Goal: Task Accomplishment & Management: Use online tool/utility

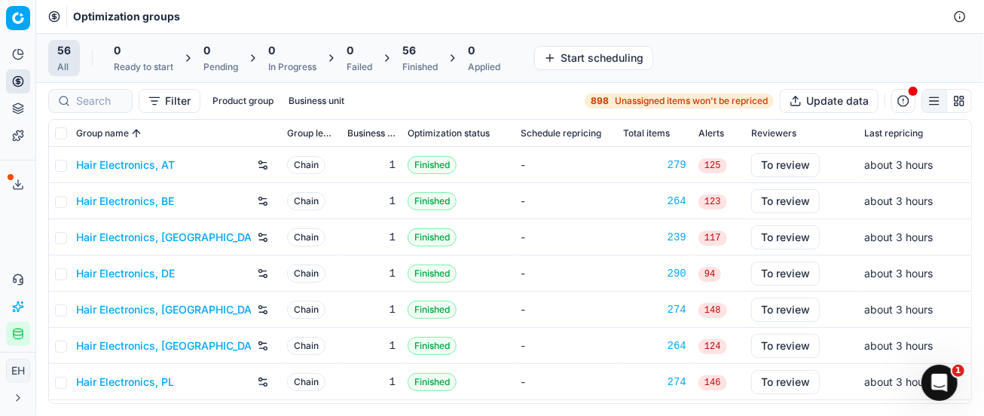
click at [133, 168] on link "Hair Electronics, AT" at bounding box center [125, 164] width 99 height 15
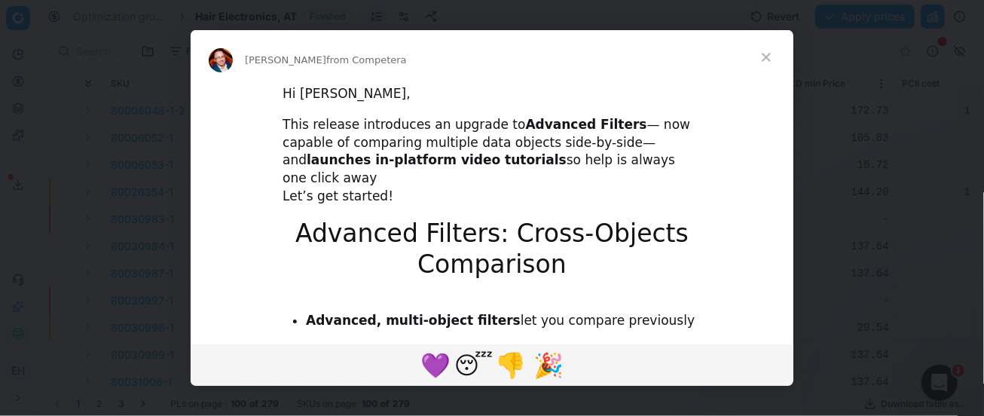
click at [778, 50] on span "Close" at bounding box center [766, 57] width 54 height 54
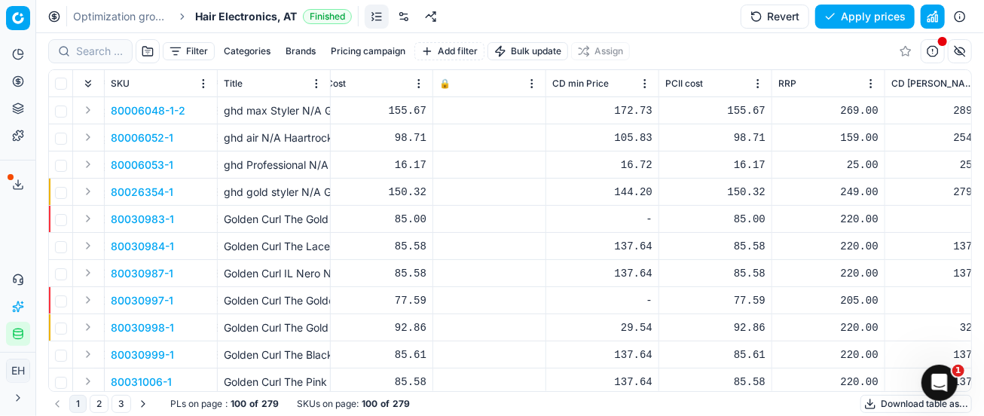
scroll to position [0, 253]
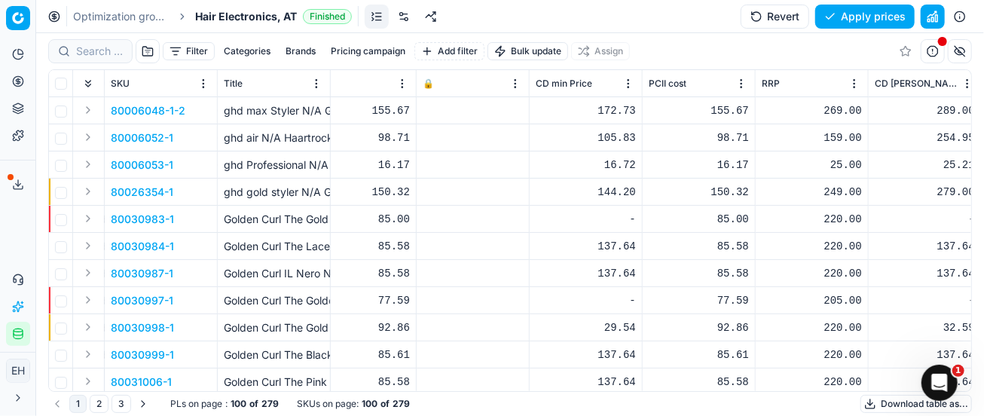
click at [154, 104] on p "80006048-1-2" at bounding box center [148, 110] width 75 height 15
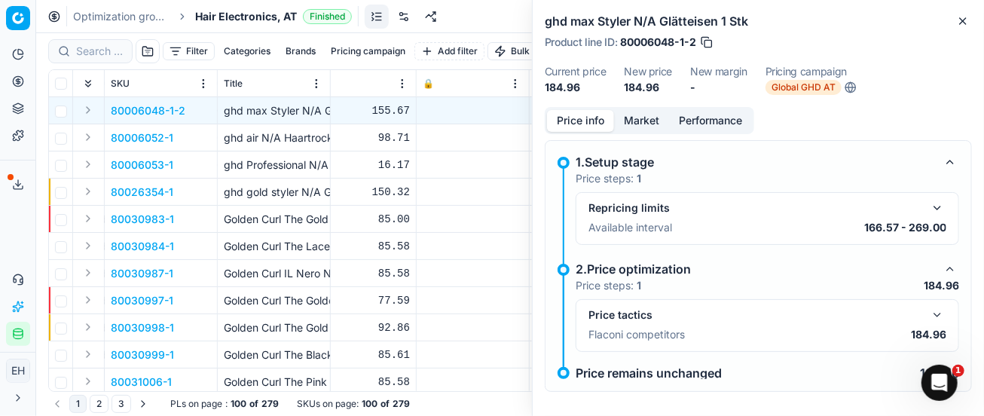
scroll to position [11, 0]
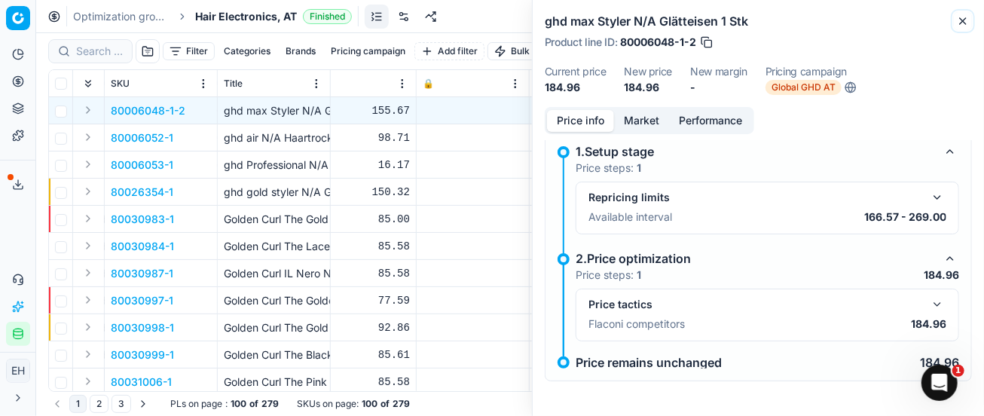
click at [965, 19] on icon "button" at bounding box center [963, 21] width 12 height 12
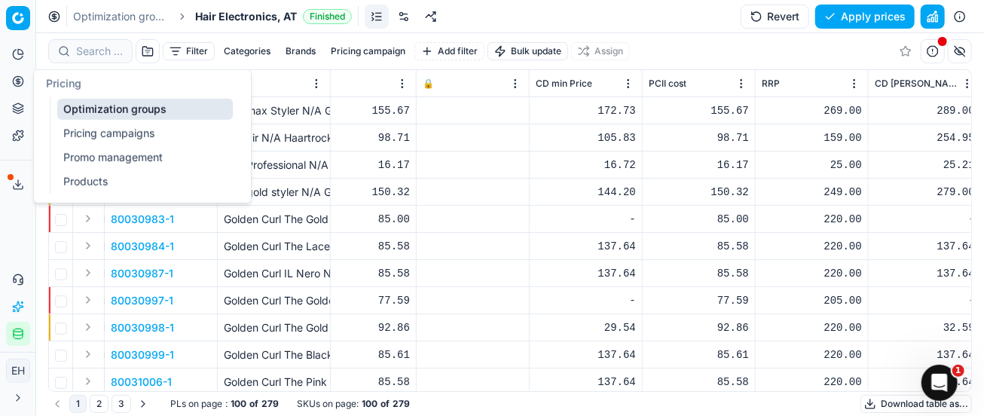
click at [87, 135] on link "Pricing campaigns" at bounding box center [145, 133] width 176 height 21
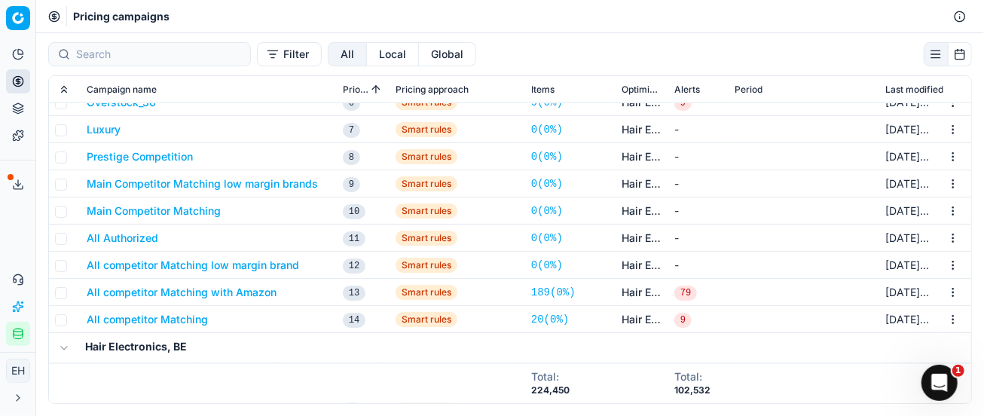
scroll to position [1248, 0]
click at [167, 216] on button "Main Competitor Matching" at bounding box center [154, 210] width 134 height 15
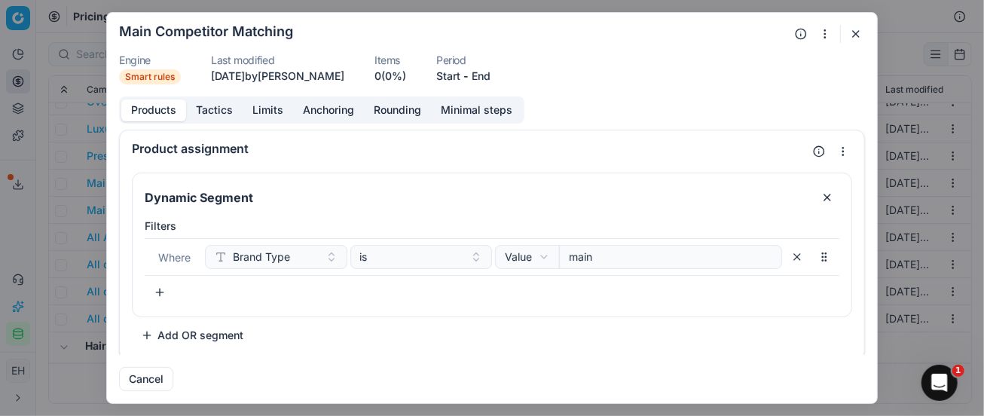
click at [260, 110] on button "Limits" at bounding box center [268, 110] width 50 height 22
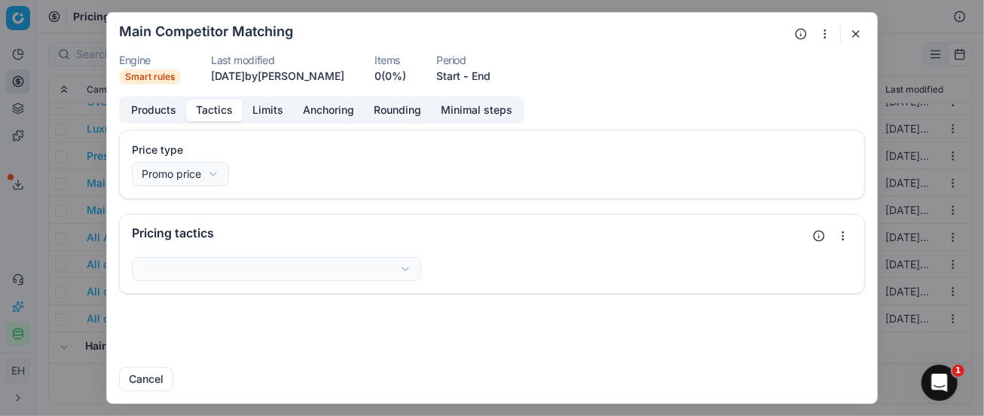
click at [211, 110] on button "Tactics" at bounding box center [214, 110] width 57 height 22
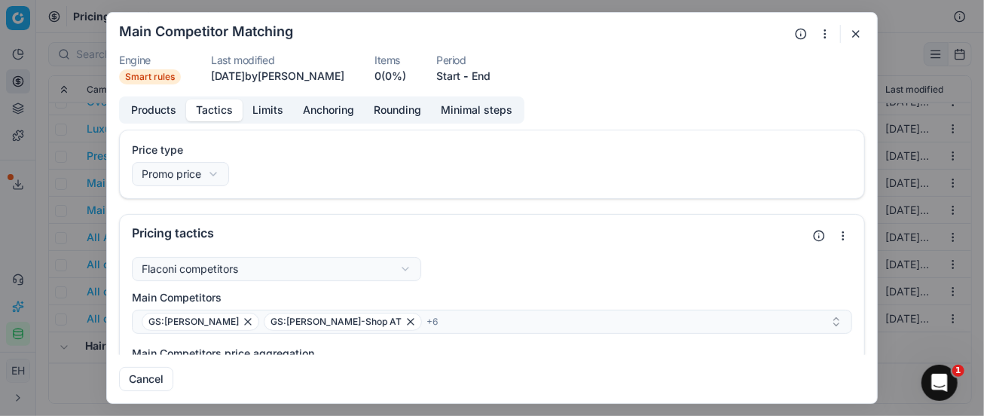
click at [307, 112] on button "Anchoring" at bounding box center [328, 110] width 71 height 22
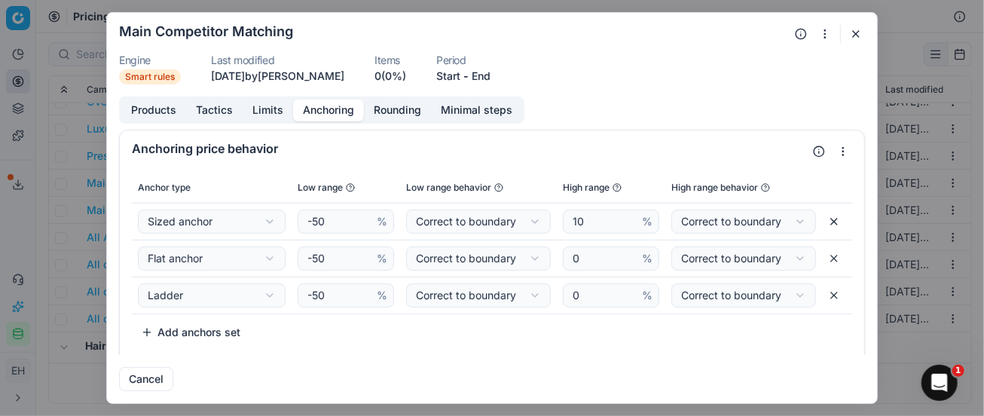
click at [405, 110] on button "Rounding" at bounding box center [397, 110] width 67 height 22
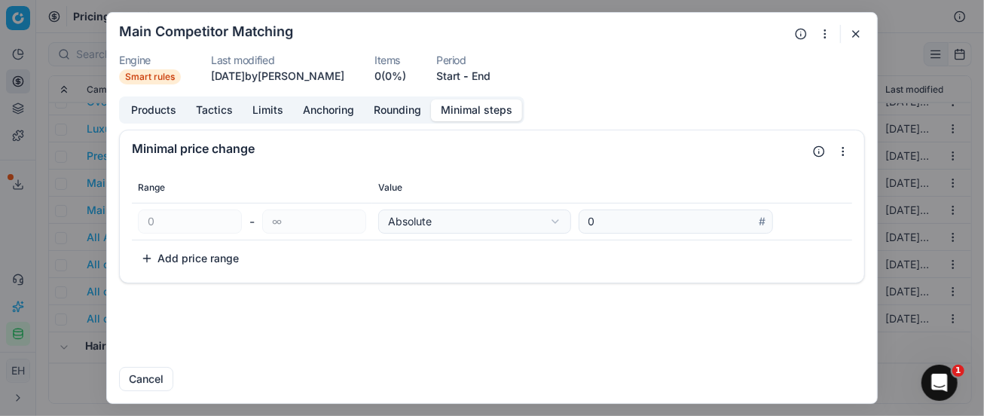
click at [445, 112] on button "Minimal steps" at bounding box center [476, 110] width 91 height 22
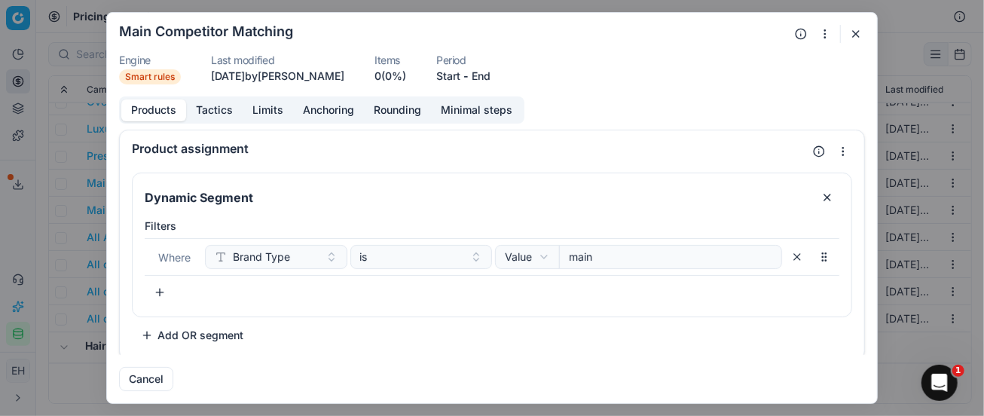
click at [139, 105] on button "Products" at bounding box center [153, 110] width 65 height 22
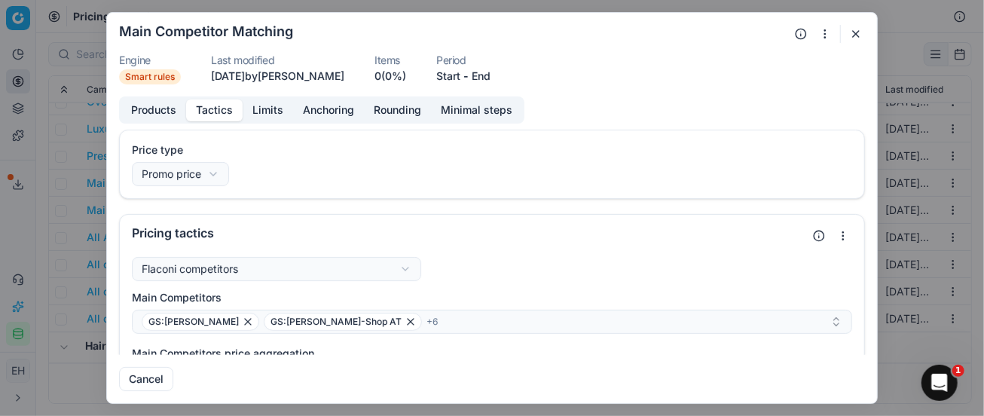
click at [224, 109] on button "Tactics" at bounding box center [214, 110] width 57 height 22
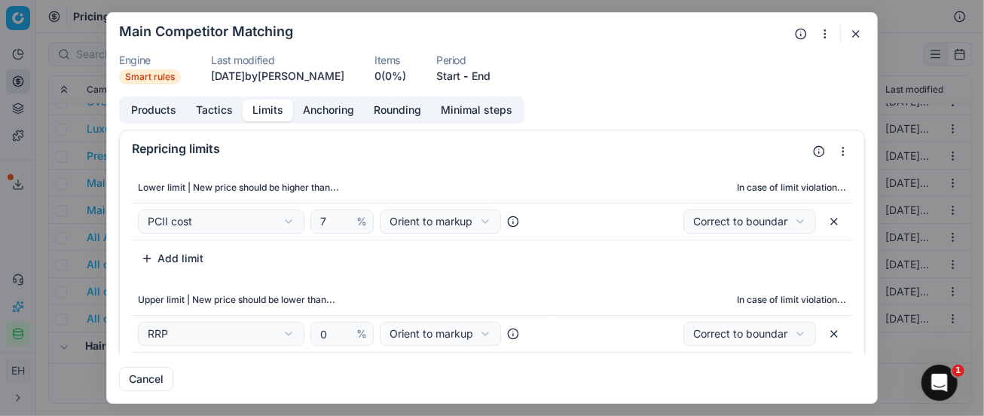
click at [258, 110] on button "Limits" at bounding box center [268, 110] width 50 height 22
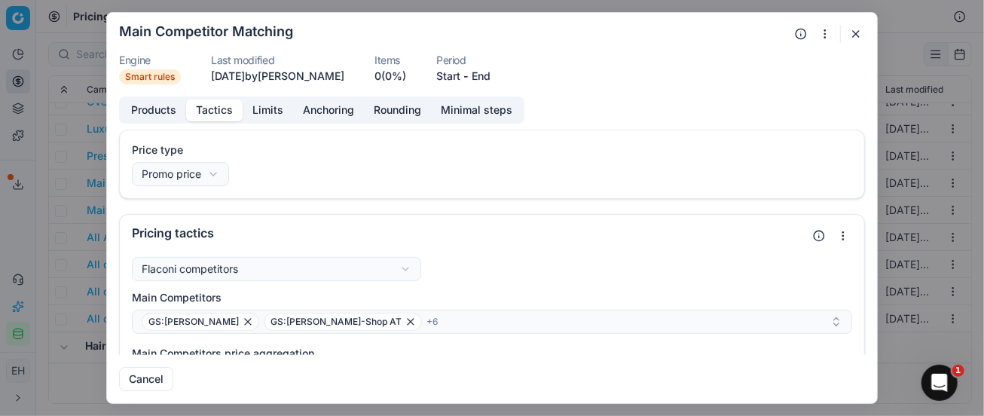
click at [222, 114] on button "Tactics" at bounding box center [214, 110] width 57 height 22
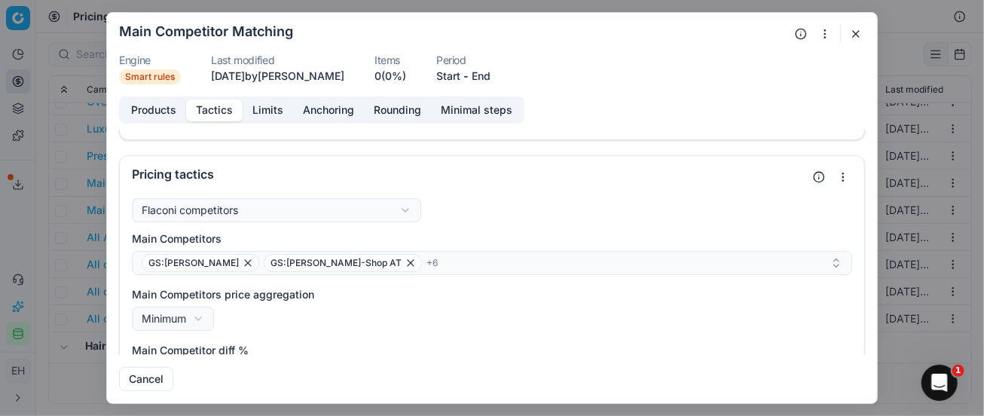
scroll to position [60, 0]
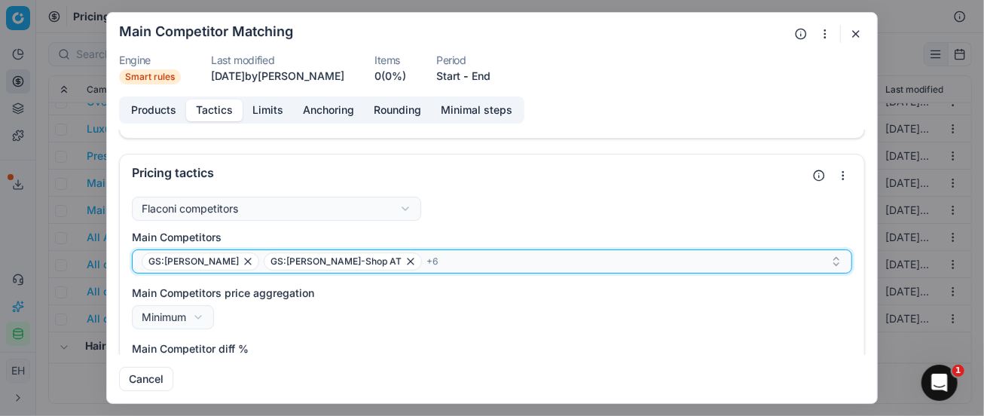
click at [427, 259] on span "+ 6" at bounding box center [432, 261] width 11 height 12
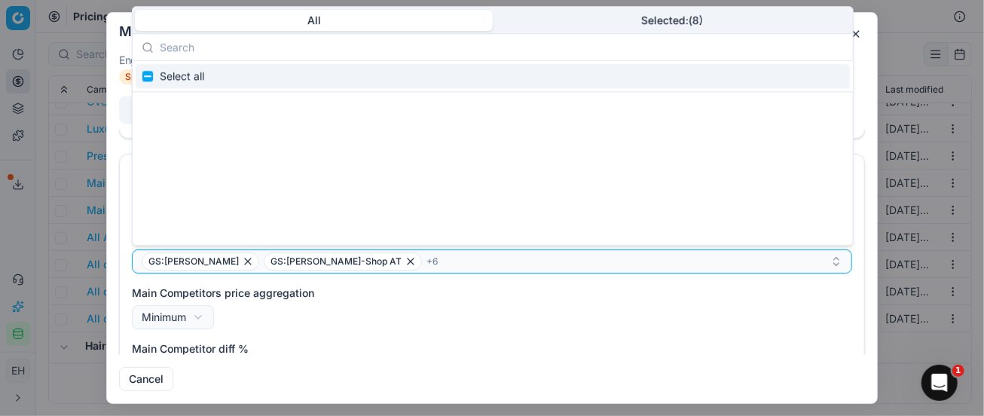
scroll to position [422243, 0]
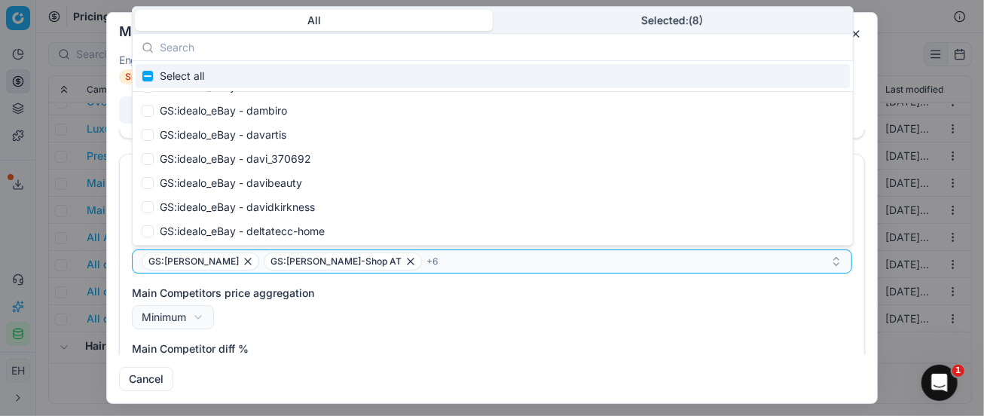
click at [858, 32] on button "button" at bounding box center [856, 34] width 18 height 18
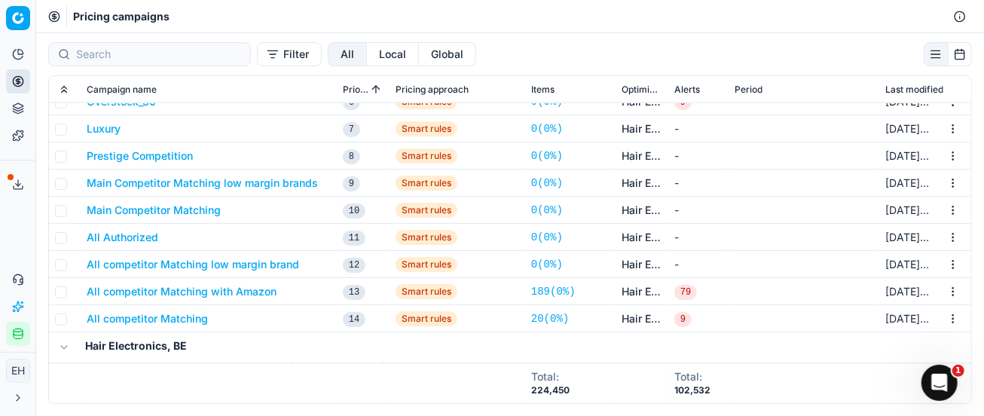
click at [205, 292] on button "All competitor Matching with Amazon" at bounding box center [182, 291] width 190 height 15
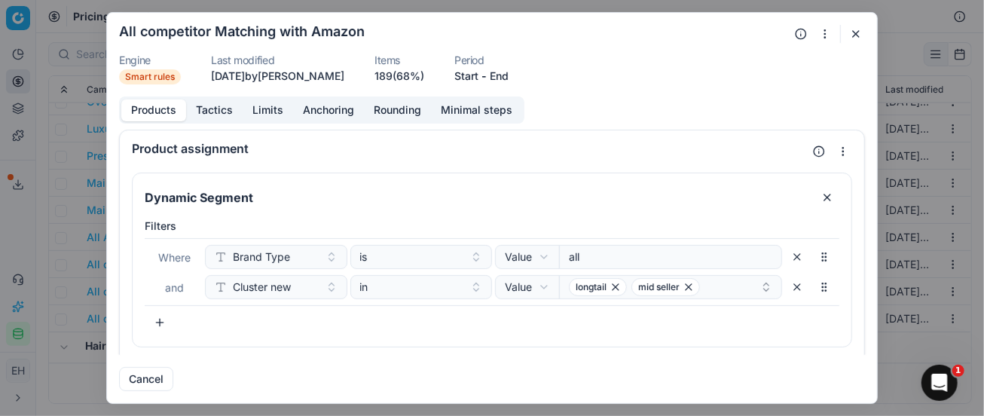
scroll to position [34, 0]
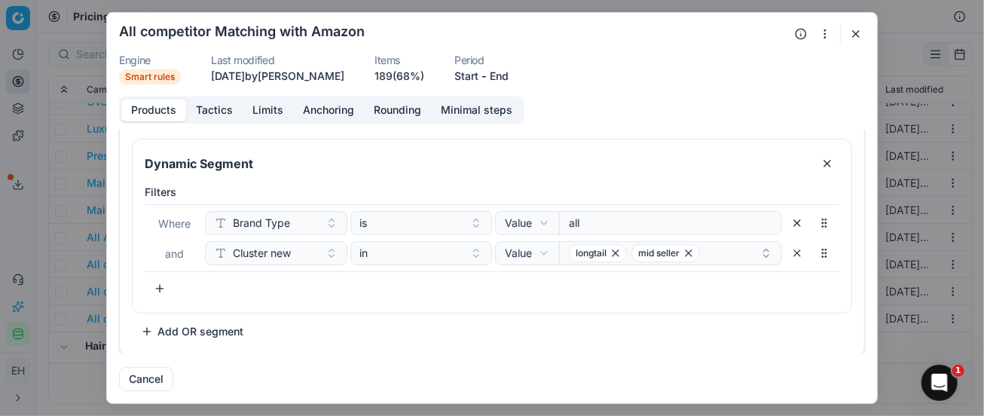
click at [216, 97] on div "Products Tactics Limits Anchoring Rounding Minimal steps" at bounding box center [321, 109] width 405 height 27
click at [224, 111] on button "Tactics" at bounding box center [214, 110] width 57 height 22
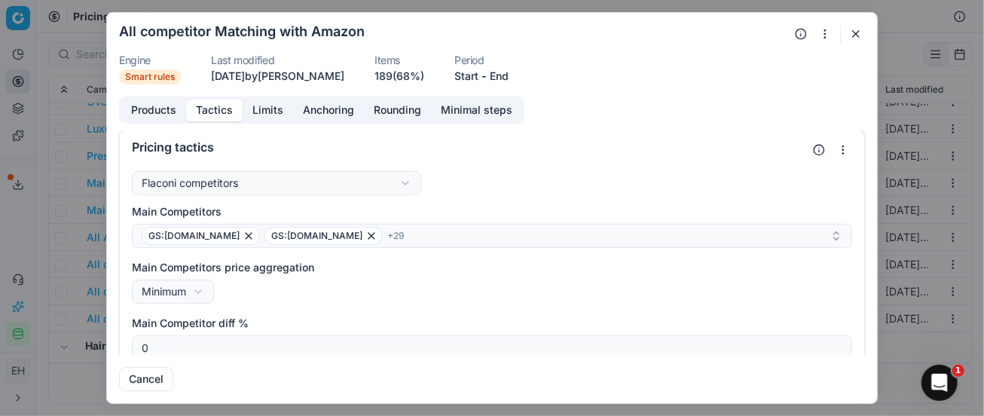
scroll to position [87, 0]
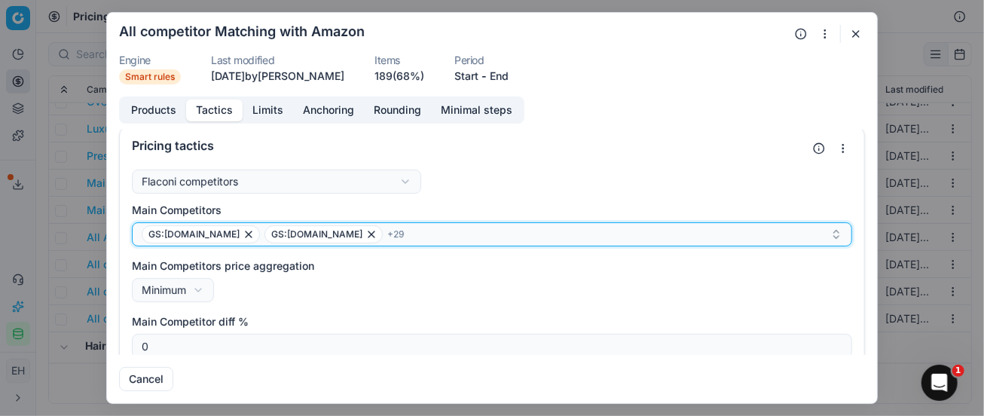
click at [464, 239] on div "GS:[DOMAIN_NAME] GS:[DOMAIN_NAME] + 29" at bounding box center [486, 234] width 689 height 18
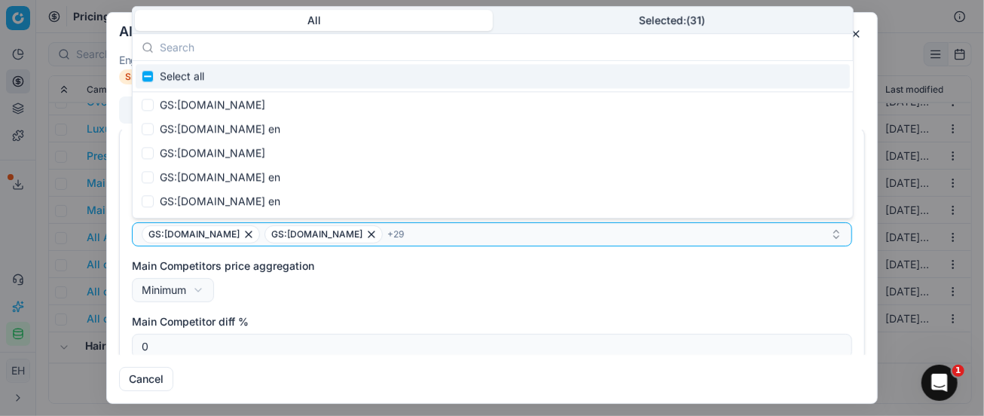
scroll to position [513253, 0]
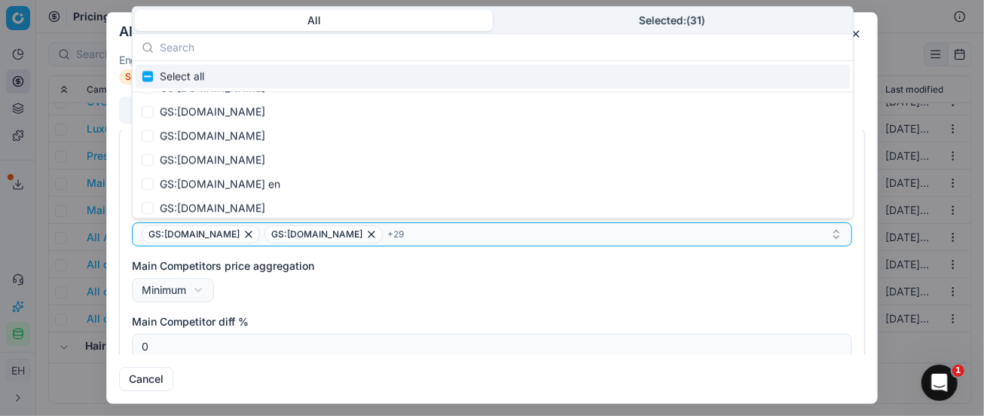
click at [867, 71] on form "We are saving PC settings. Please wait, it should take a few minutes All compet…" at bounding box center [492, 208] width 770 height 390
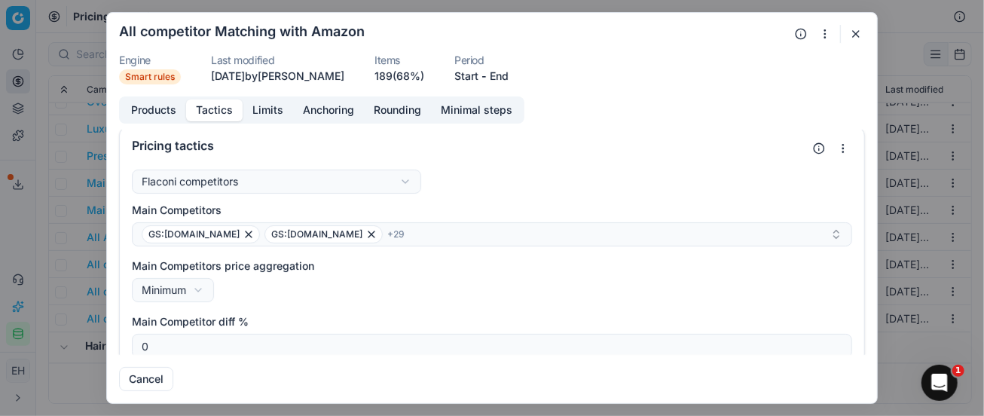
click at [861, 44] on form "We are saving PC settings. Please wait, it should take a few minutes All compet…" at bounding box center [492, 208] width 770 height 390
click at [858, 37] on button "button" at bounding box center [856, 34] width 18 height 18
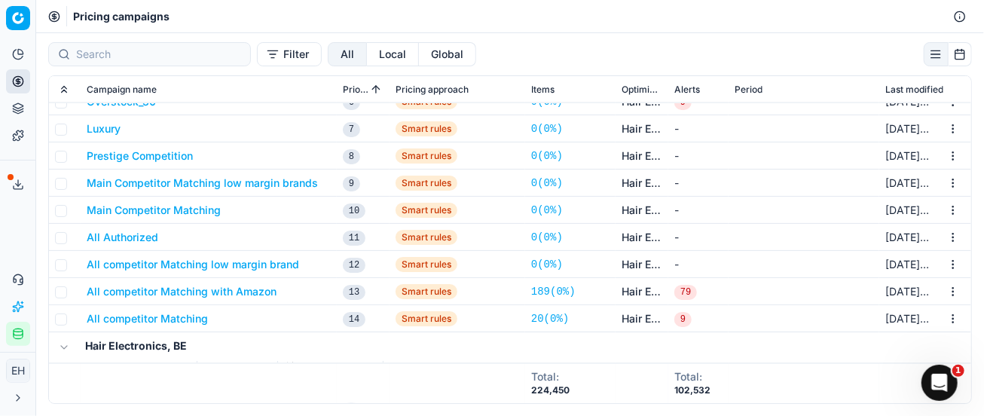
click at [124, 212] on button "Main Competitor Matching" at bounding box center [154, 210] width 134 height 15
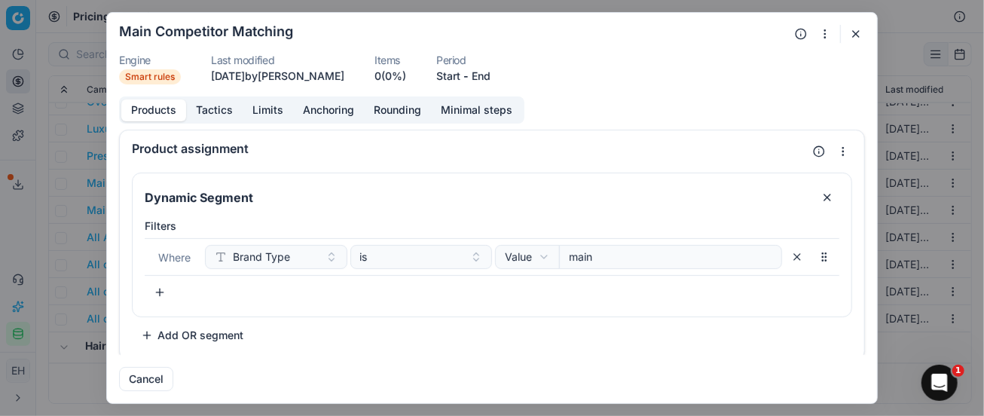
scroll to position [4, 0]
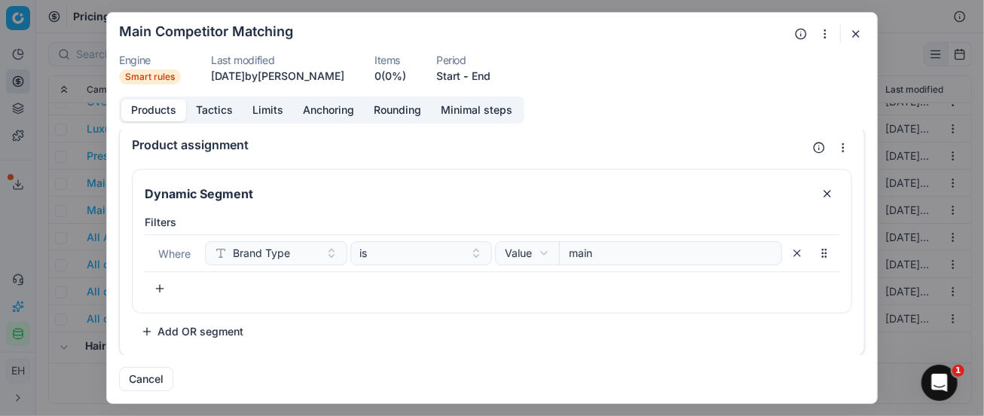
click at [209, 105] on button "Tactics" at bounding box center [214, 110] width 57 height 22
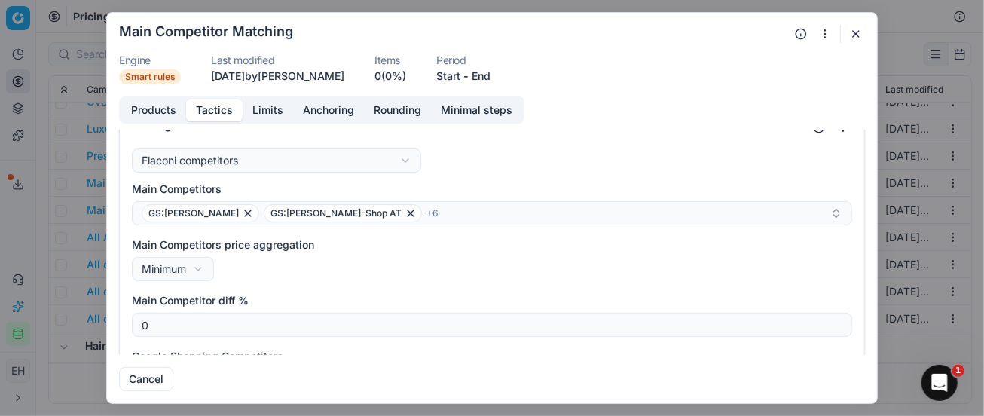
scroll to position [110, 0]
click at [855, 33] on button "button" at bounding box center [856, 34] width 18 height 18
